Goal: Navigation & Orientation: Find specific page/section

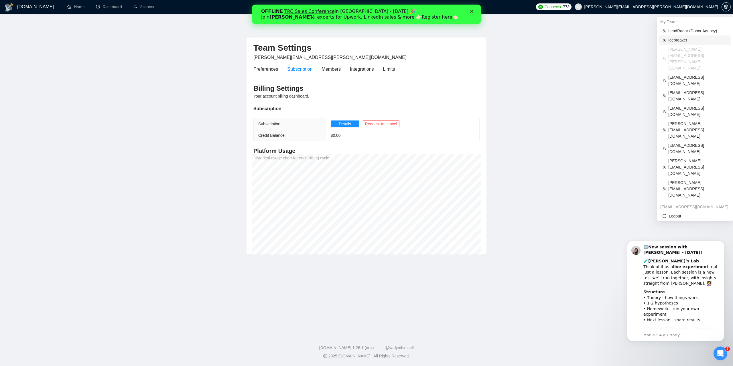
click at [679, 39] on span "Icebreaker" at bounding box center [697, 40] width 59 height 6
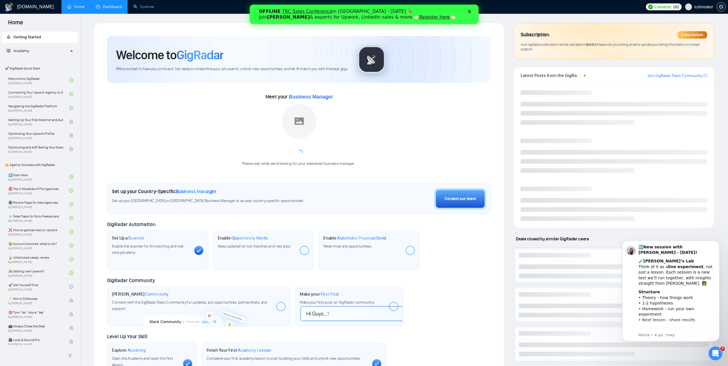
click at [110, 6] on link "Dashboard" at bounding box center [109, 6] width 26 height 5
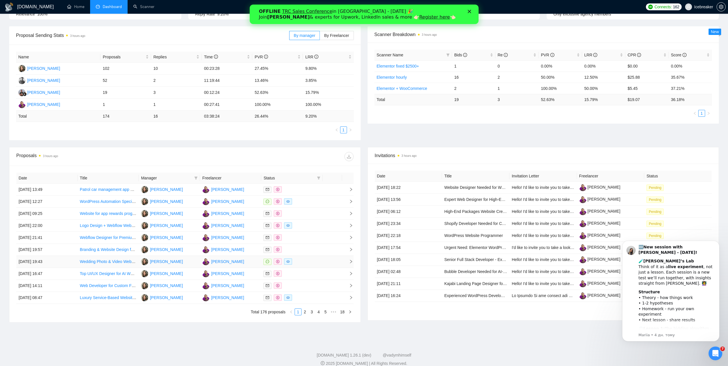
scroll to position [82, 0]
